Goal: Task Accomplishment & Management: Complete application form

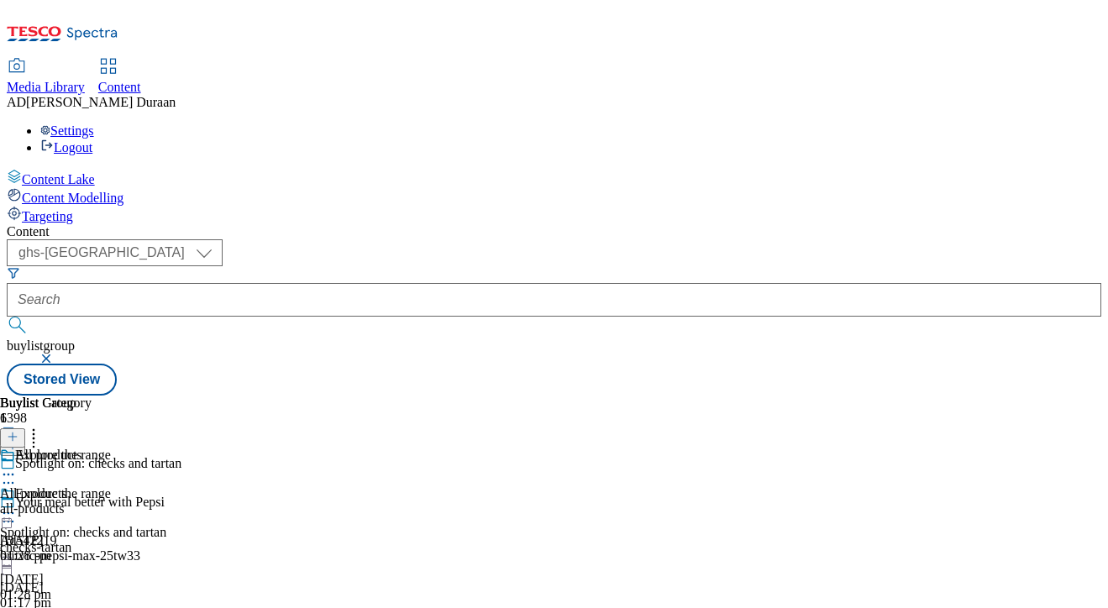
select select "ghs-[GEOGRAPHIC_DATA]"
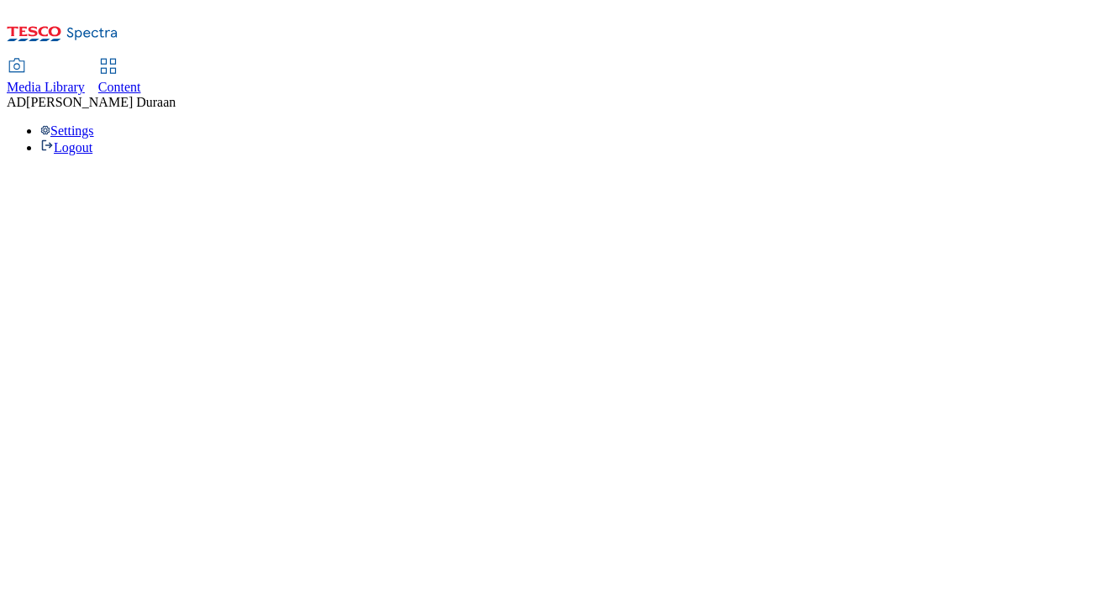
select select "ghs-[GEOGRAPHIC_DATA]"
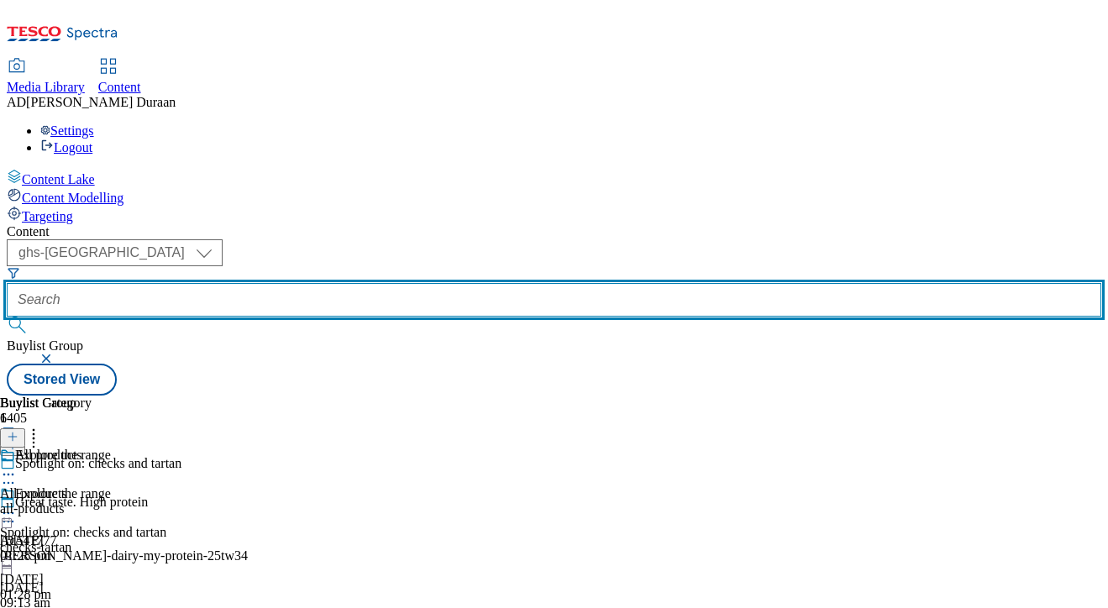
click at [374, 283] on input "text" at bounding box center [554, 300] width 1095 height 34
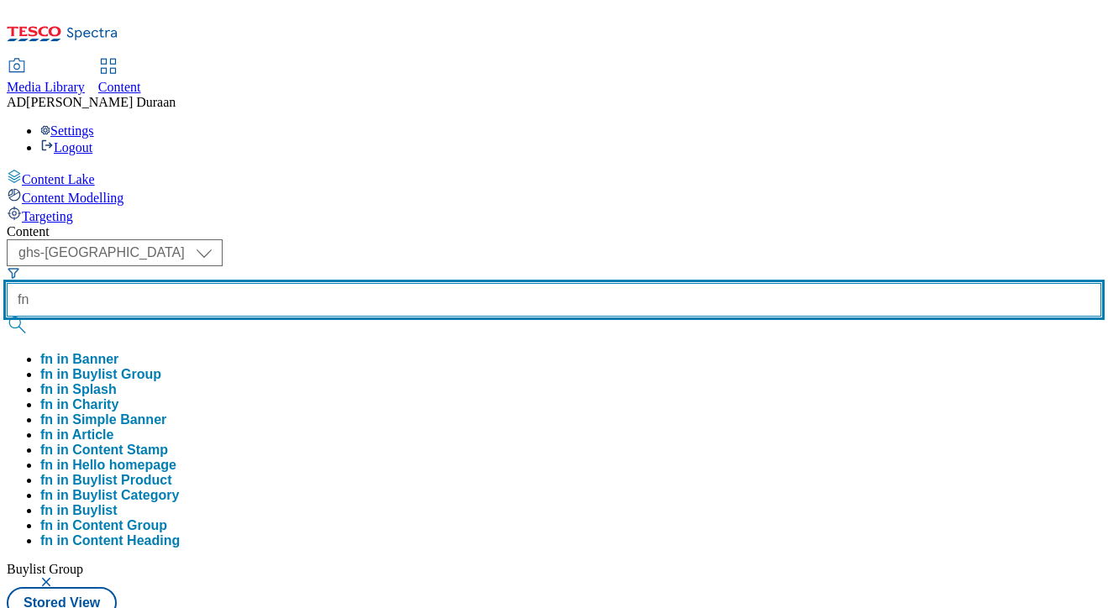
type input "f"
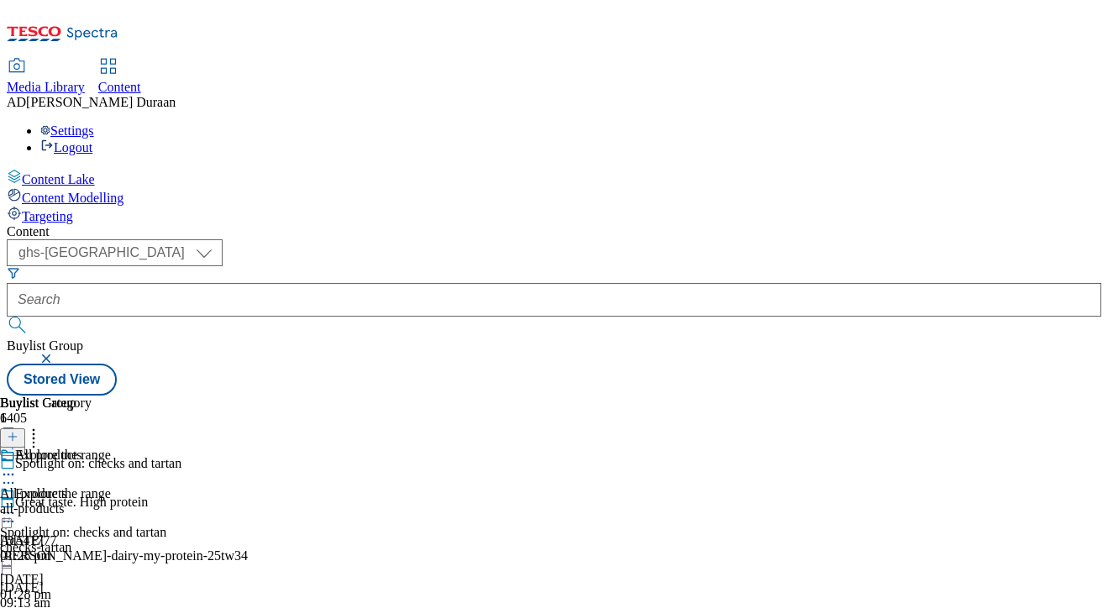
click at [56, 354] on button "button" at bounding box center [47, 359] width 17 height 10
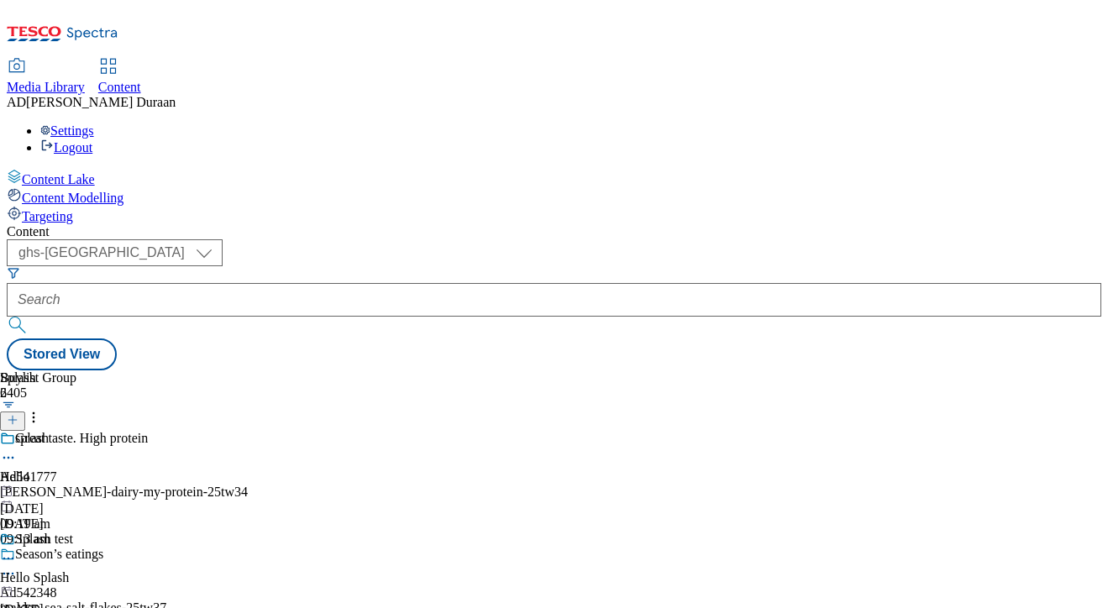
click at [18, 414] on icon at bounding box center [13, 420] width 12 height 12
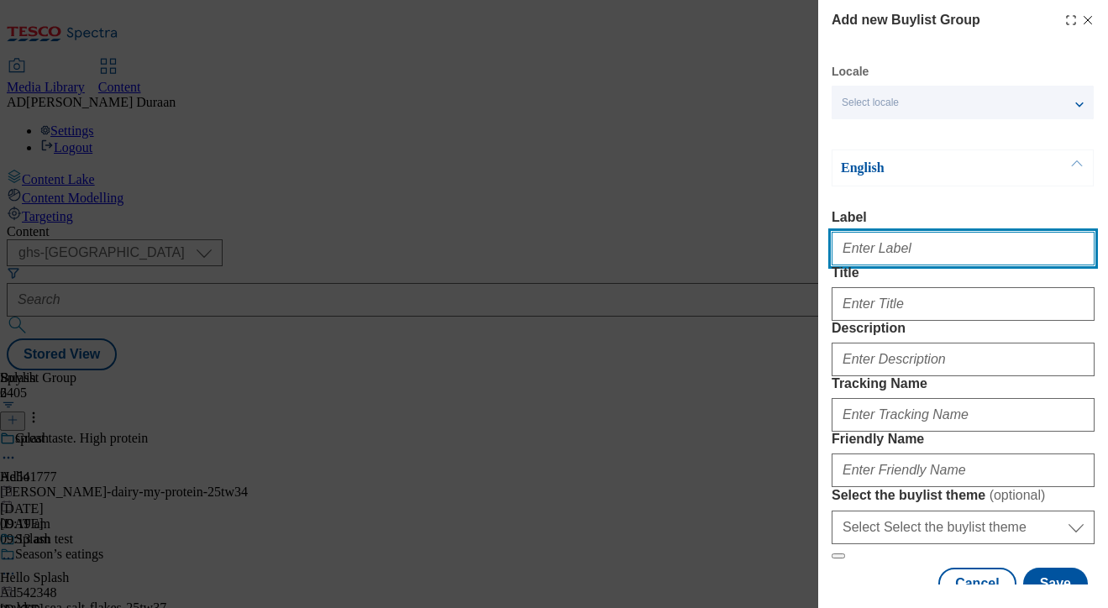
click at [850, 258] on input "Label" at bounding box center [963, 249] width 263 height 34
paste input "Kids' nightwear"
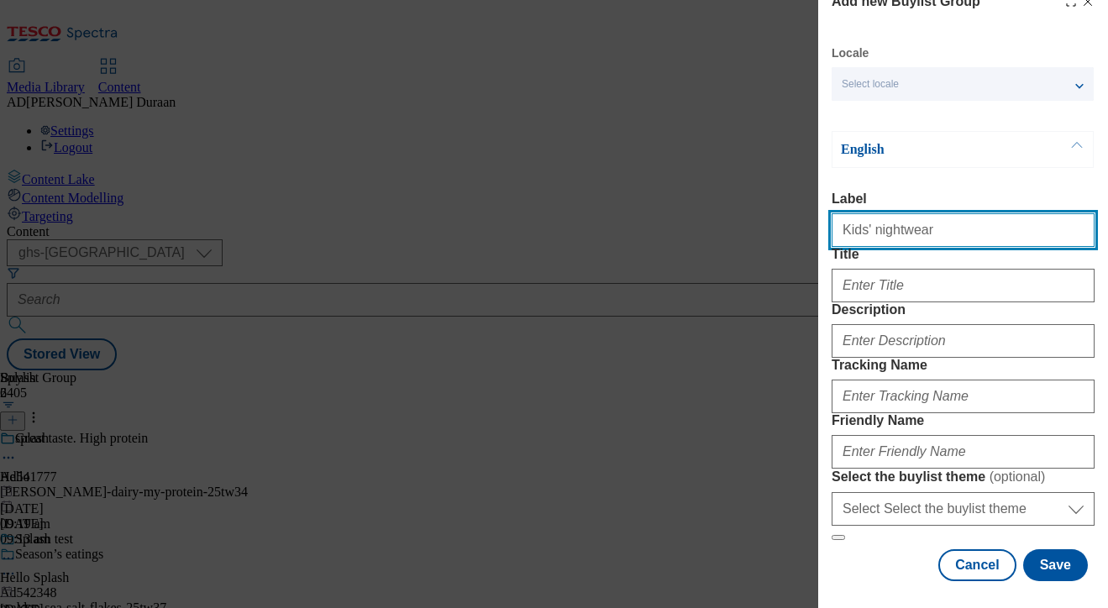
scroll to position [94, 0]
type input "Kids' nightwear"
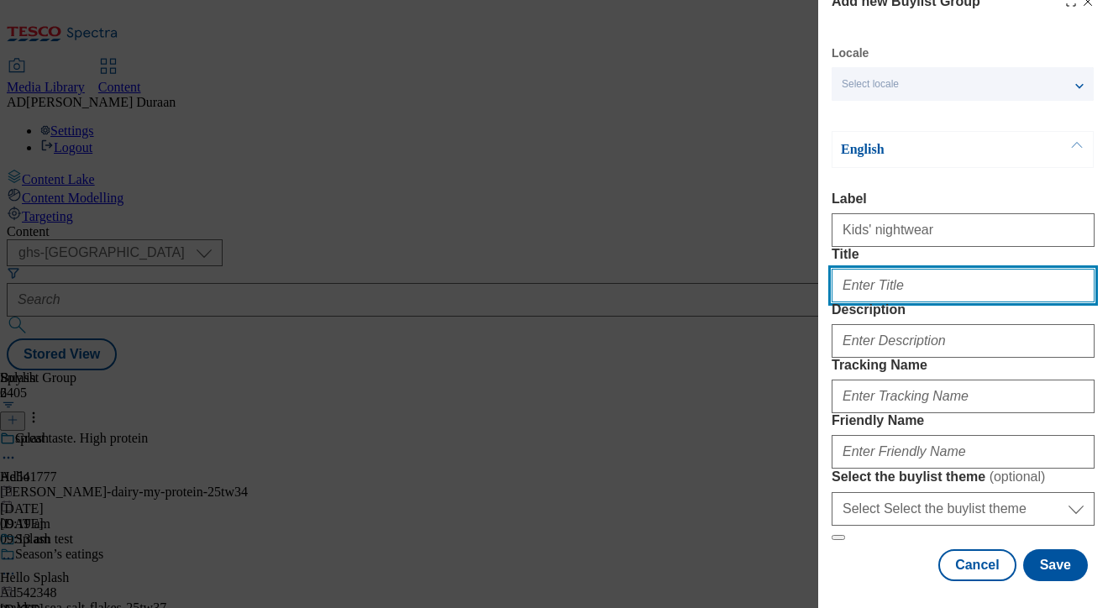
paste input "Kids' nightwear"
drag, startPoint x: 917, startPoint y: 239, endPoint x: 855, endPoint y: 245, distance: 62.5
click at [780, 243] on div "Add new Buylist Group Locale Select locale English Welsh English Label Kids' ni…" at bounding box center [554, 304] width 1108 height 608
type input "Kids' nightwear"
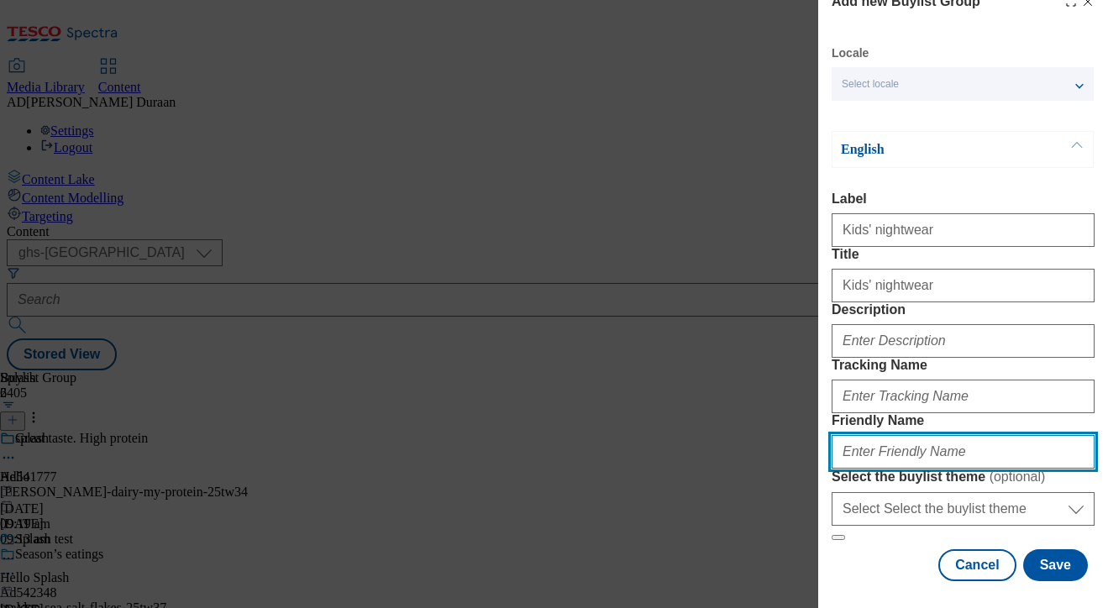
paste input "Kids' nightwear"
type input "Kids' nightwear"
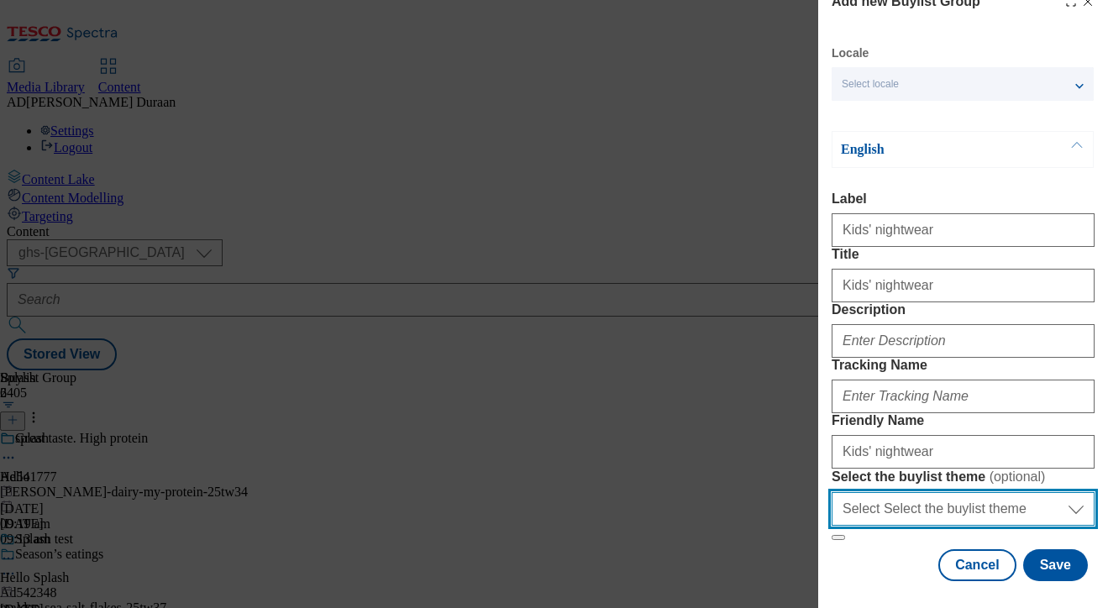
click at [895, 511] on select "Select Select the buylist theme default fandf" at bounding box center [963, 509] width 263 height 34
select select "fandf"
click at [832, 494] on select "Select Select the buylist theme default fandf" at bounding box center [963, 509] width 263 height 34
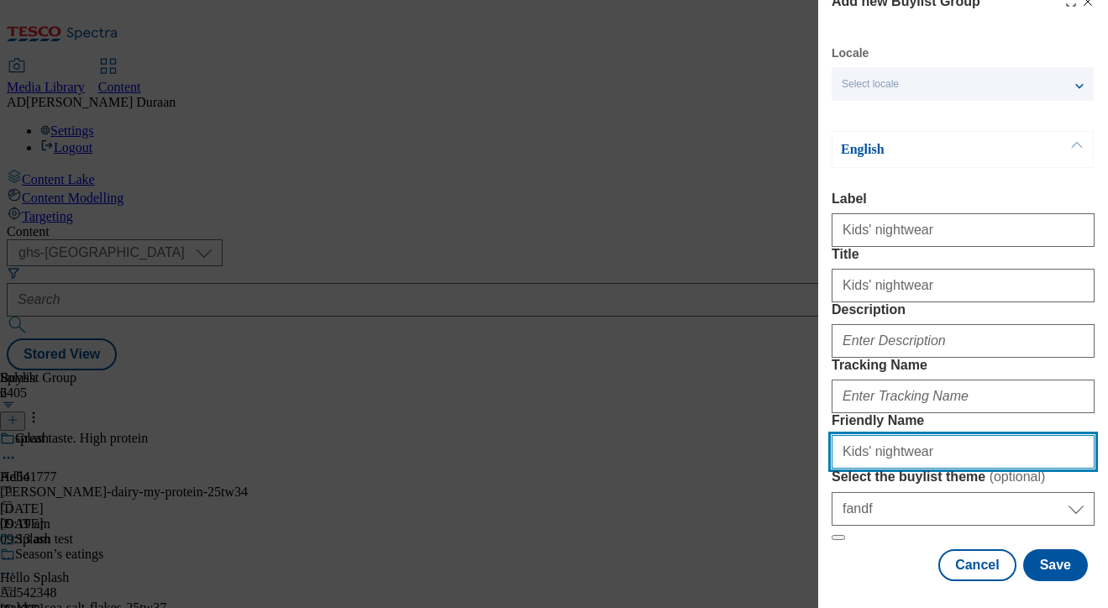
click at [840, 435] on input "Kids' nightwear" at bounding box center [963, 452] width 263 height 34
type input "fnf-kids-nightwear"
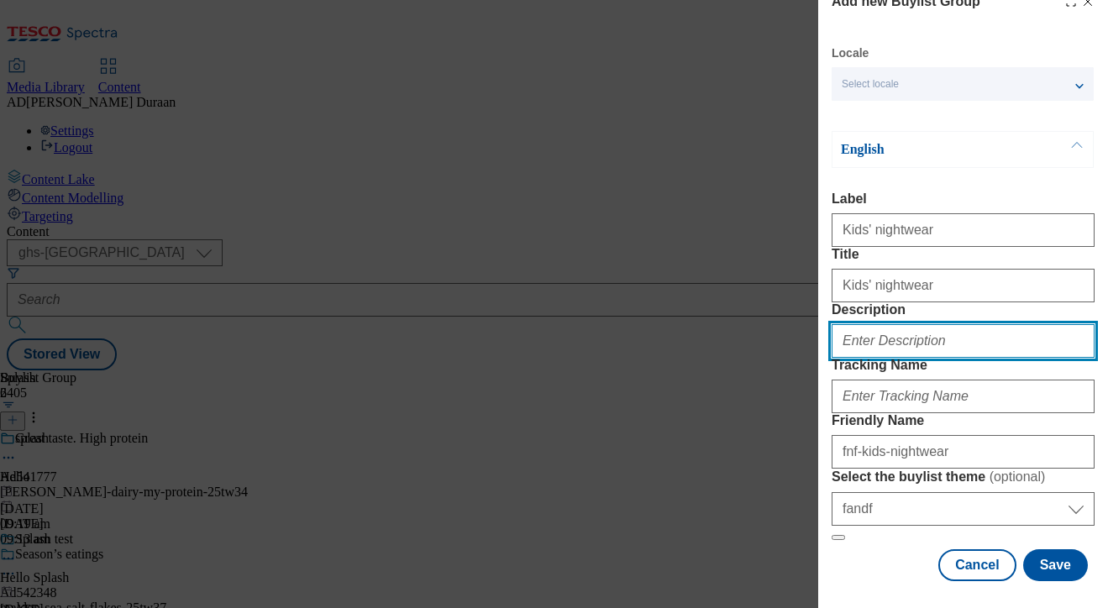
paste input "Explore our selection of kids' nightwear, including pyjamas, lounge sets, onesi…"
type input "Explore our selection of kids' nightwear, including pyjamas, lounge sets, onesi…"
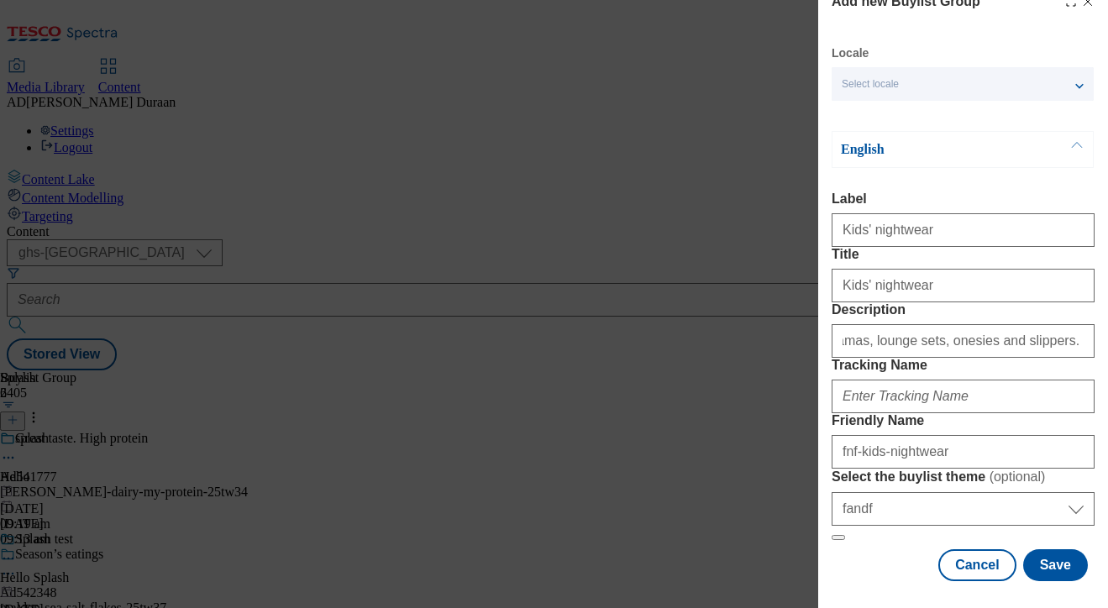
scroll to position [0, 0]
click at [1018, 192] on form "Label Kids' nightwear Title Kids' nightwear Description Explore our selection o…" at bounding box center [963, 367] width 263 height 350
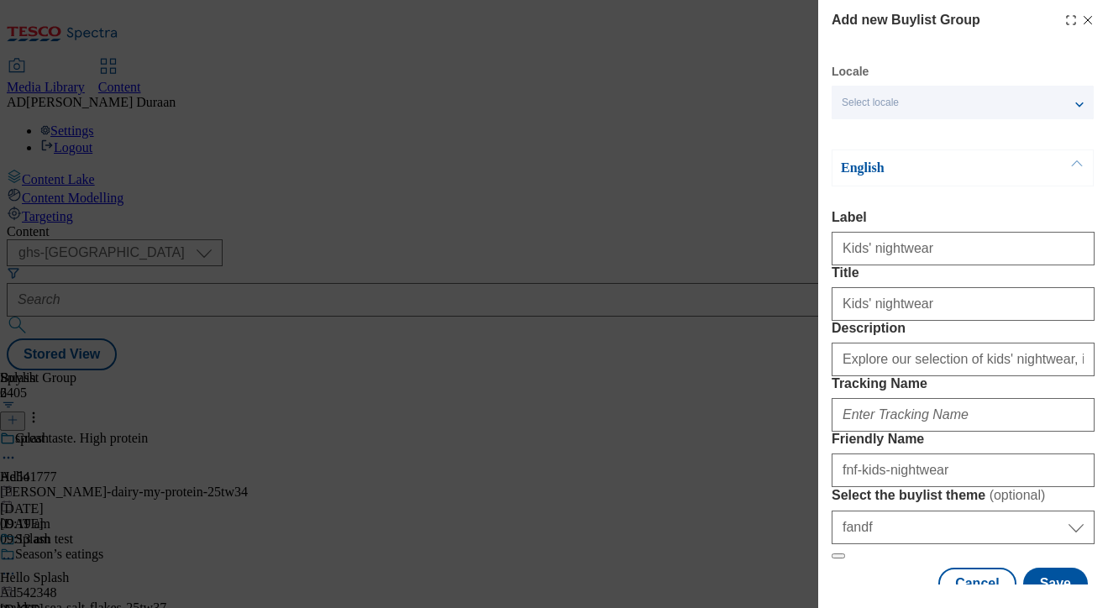
scroll to position [176, 0]
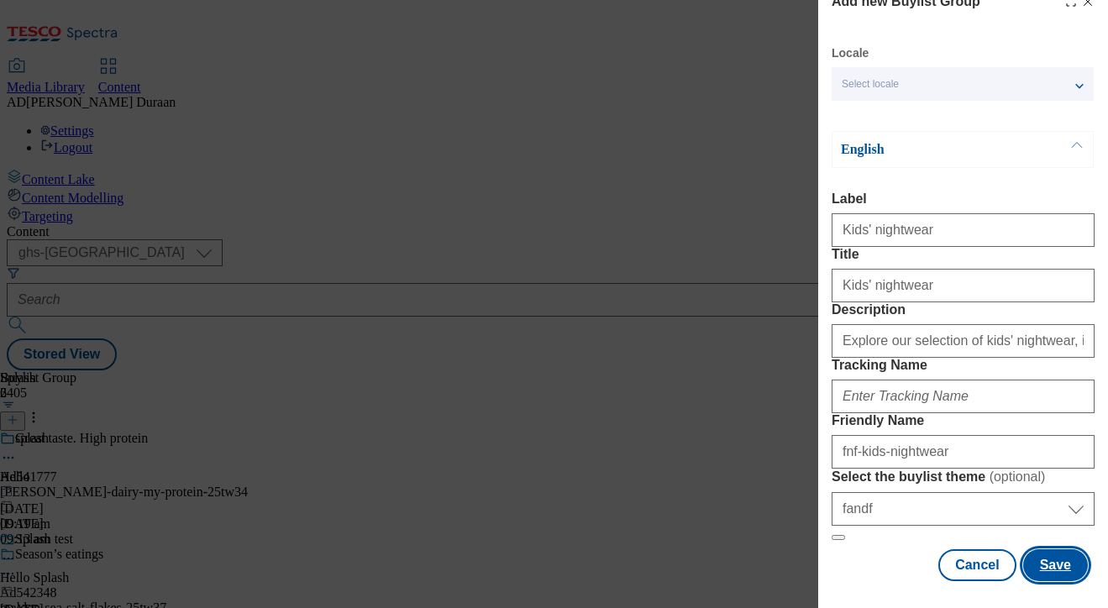
click at [1060, 568] on button "Save" at bounding box center [1055, 566] width 65 height 32
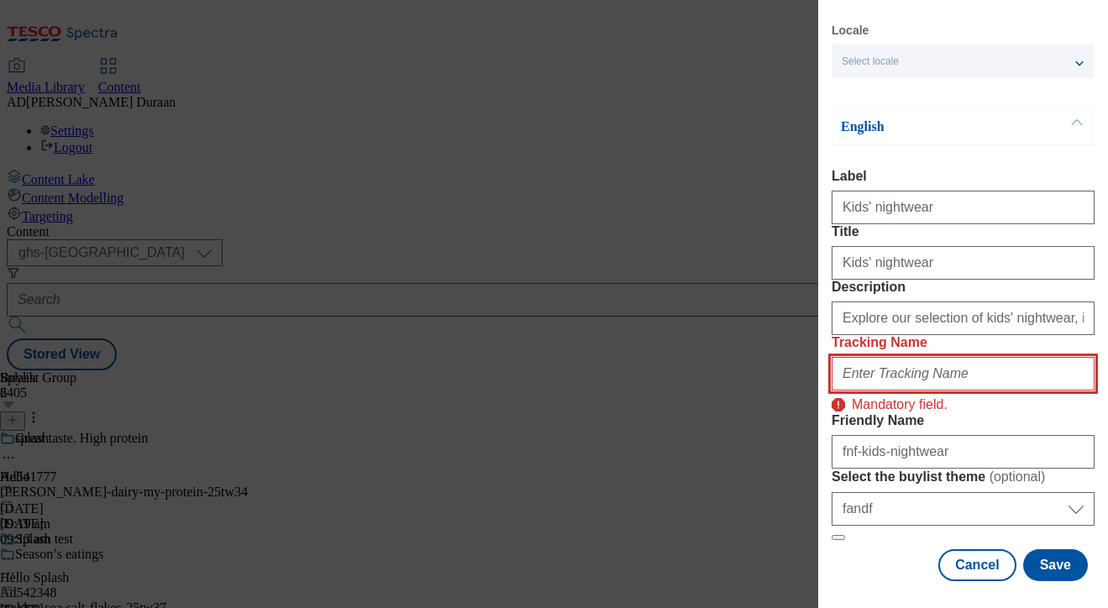
paste input "fnf_hub_kids_nightwear"
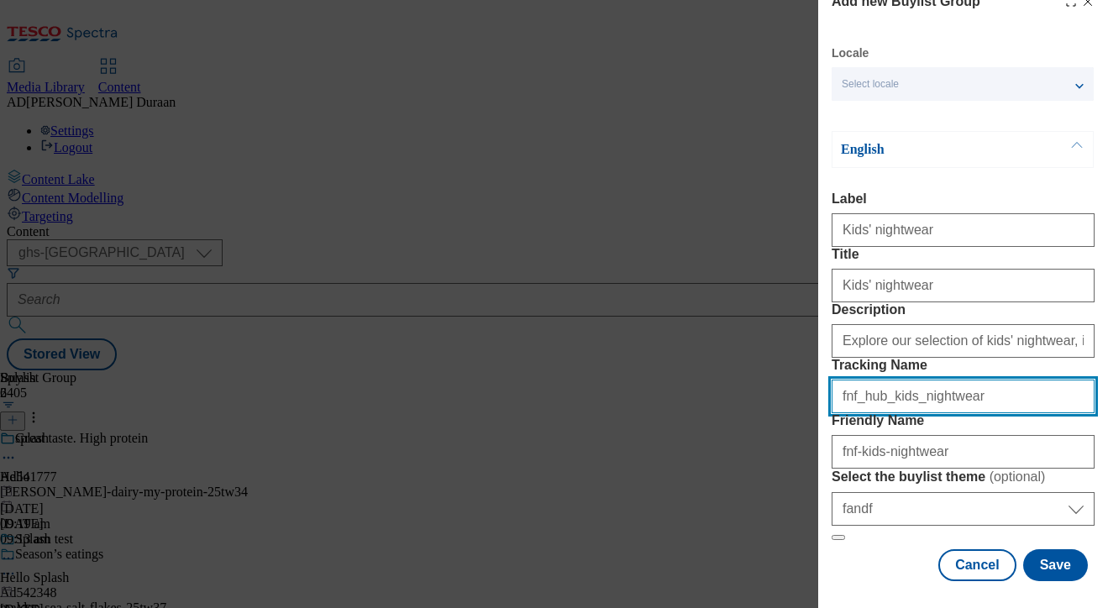
type input "fnf_hub_kids_nightwear"
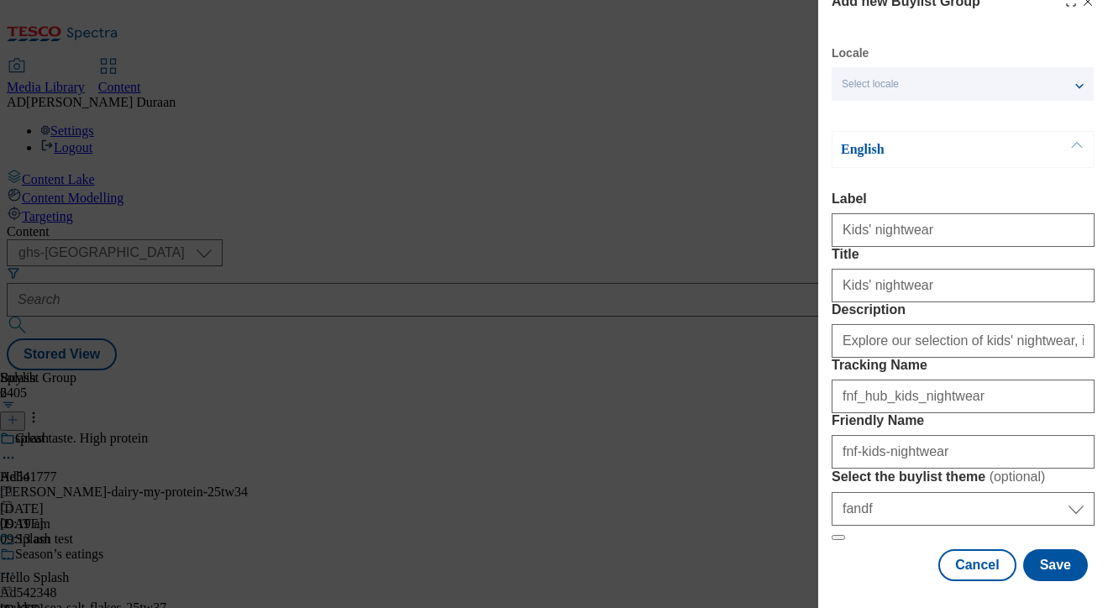
click at [949, 279] on form "Label Kids' nightwear Title Kids' nightwear Description Explore our selection o…" at bounding box center [963, 367] width 263 height 350
click at [1059, 570] on button "Save" at bounding box center [1055, 566] width 65 height 32
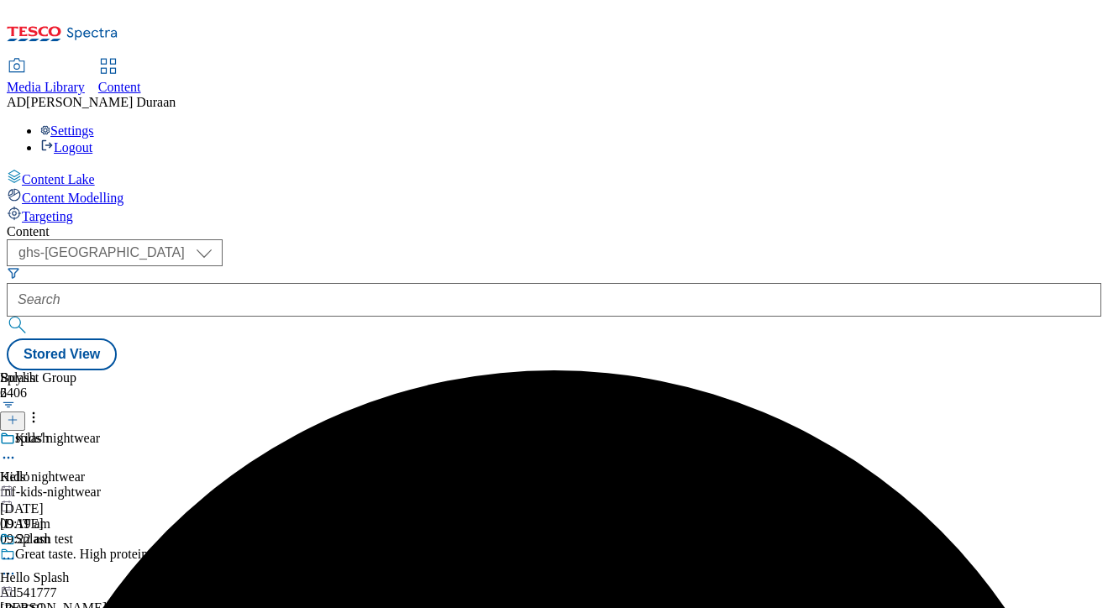
click at [250, 431] on div "Kids' nightwear Kids' nightwear fnf-kids-nightwear [DATE] 09:22 am" at bounding box center [125, 489] width 250 height 116
